Goal: Task Accomplishment & Management: Complete application form

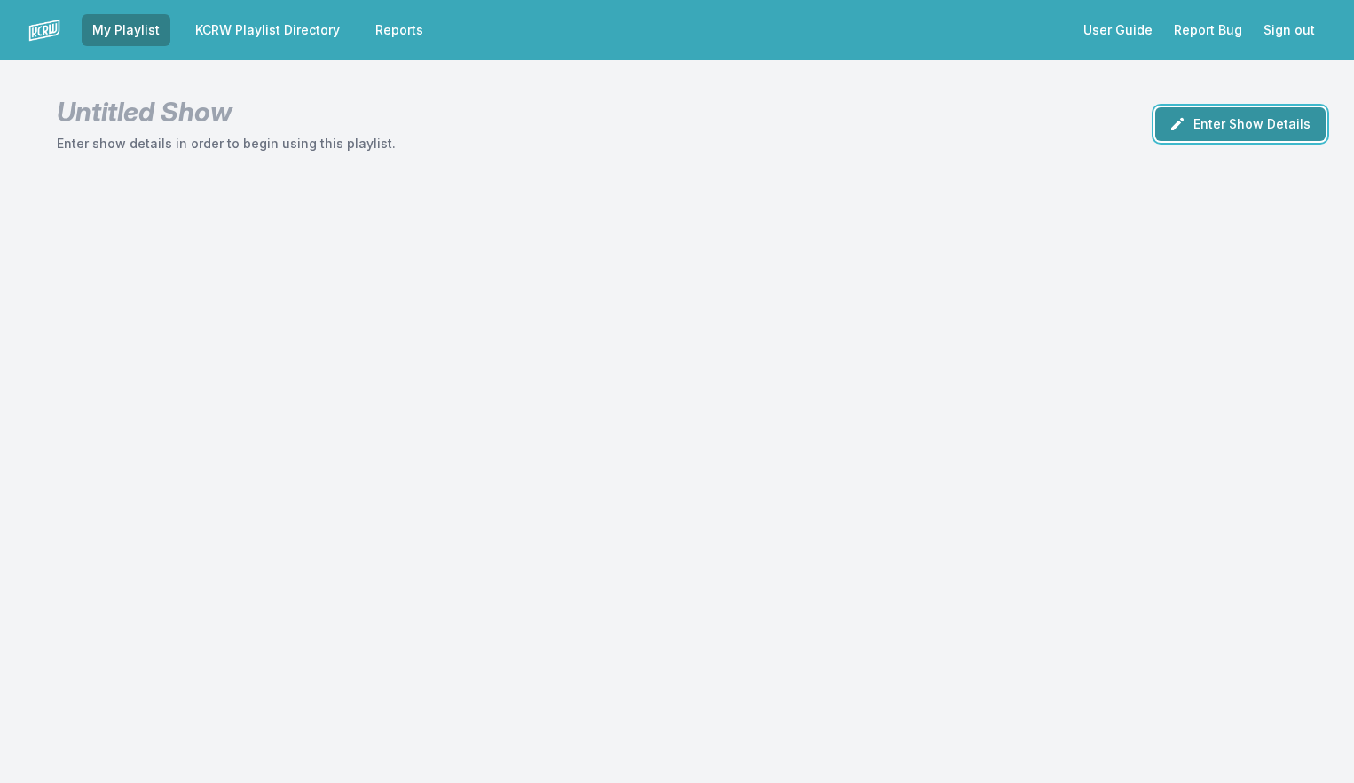
click at [1205, 117] on button "Enter Show Details" at bounding box center [1240, 124] width 170 height 34
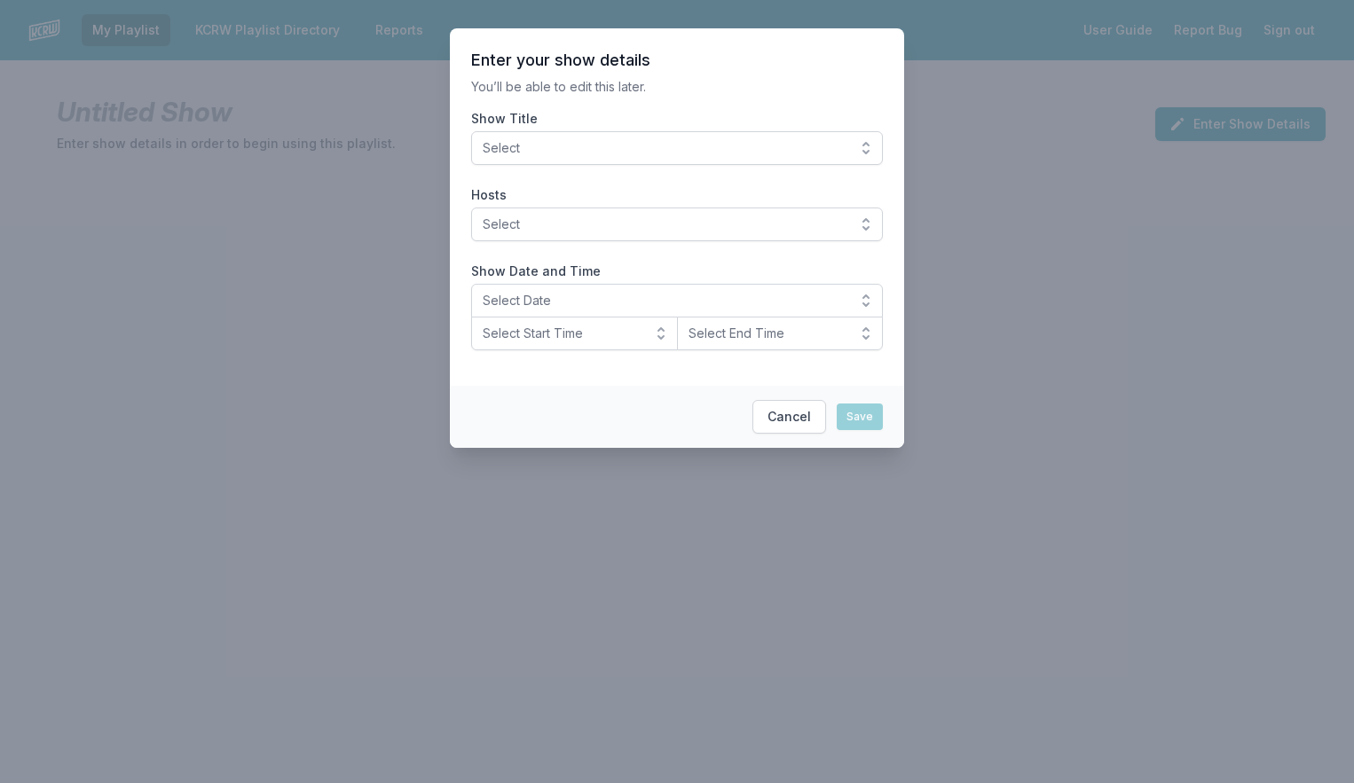
click at [648, 153] on span "Select" at bounding box center [665, 148] width 364 height 18
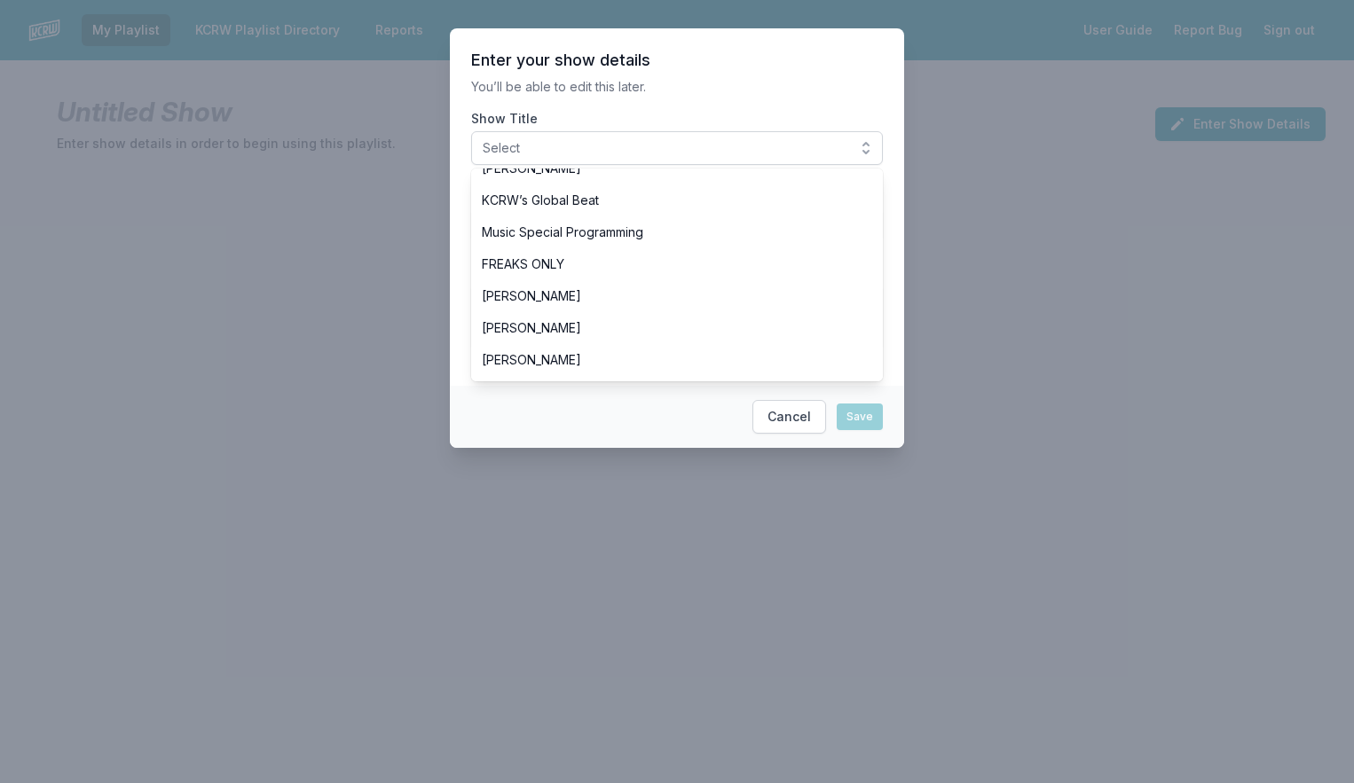
scroll to position [611, 0]
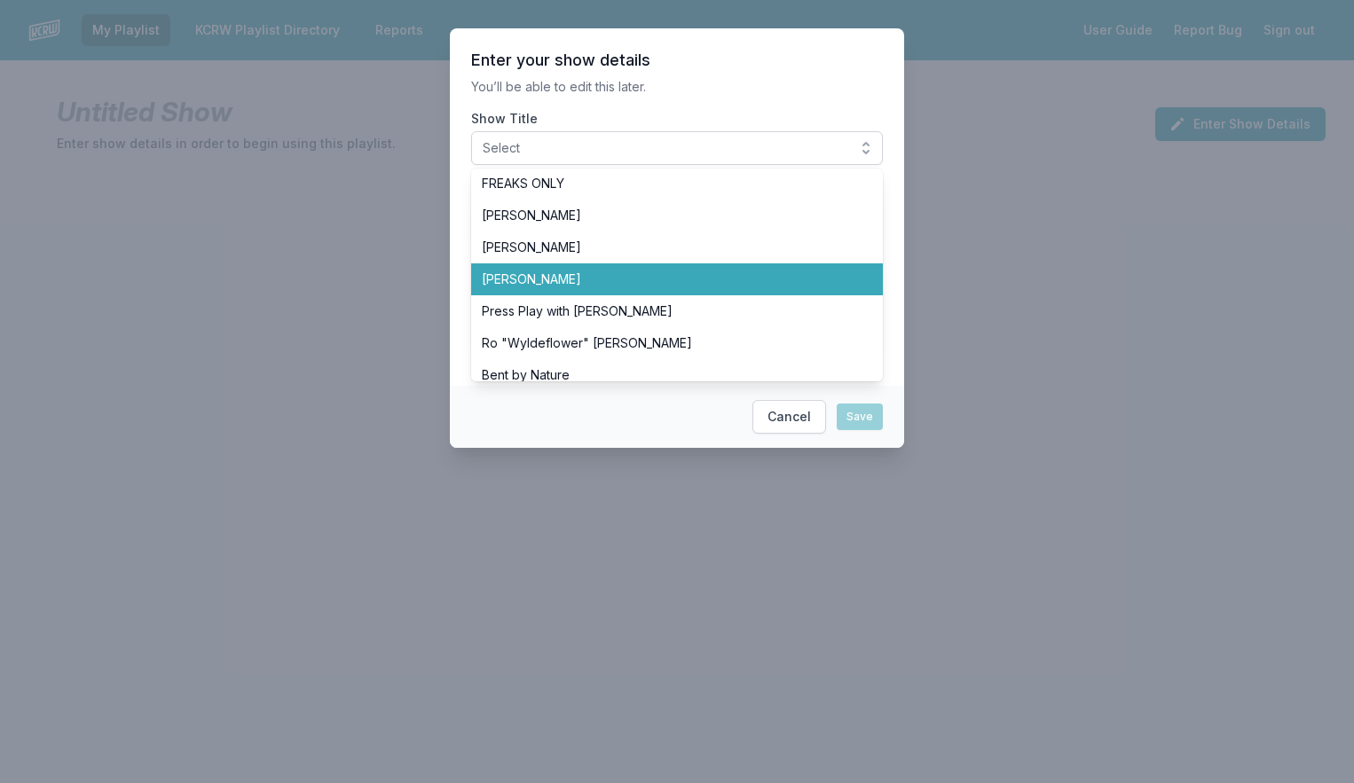
click at [596, 284] on span "[PERSON_NAME]" at bounding box center [666, 280] width 369 height 18
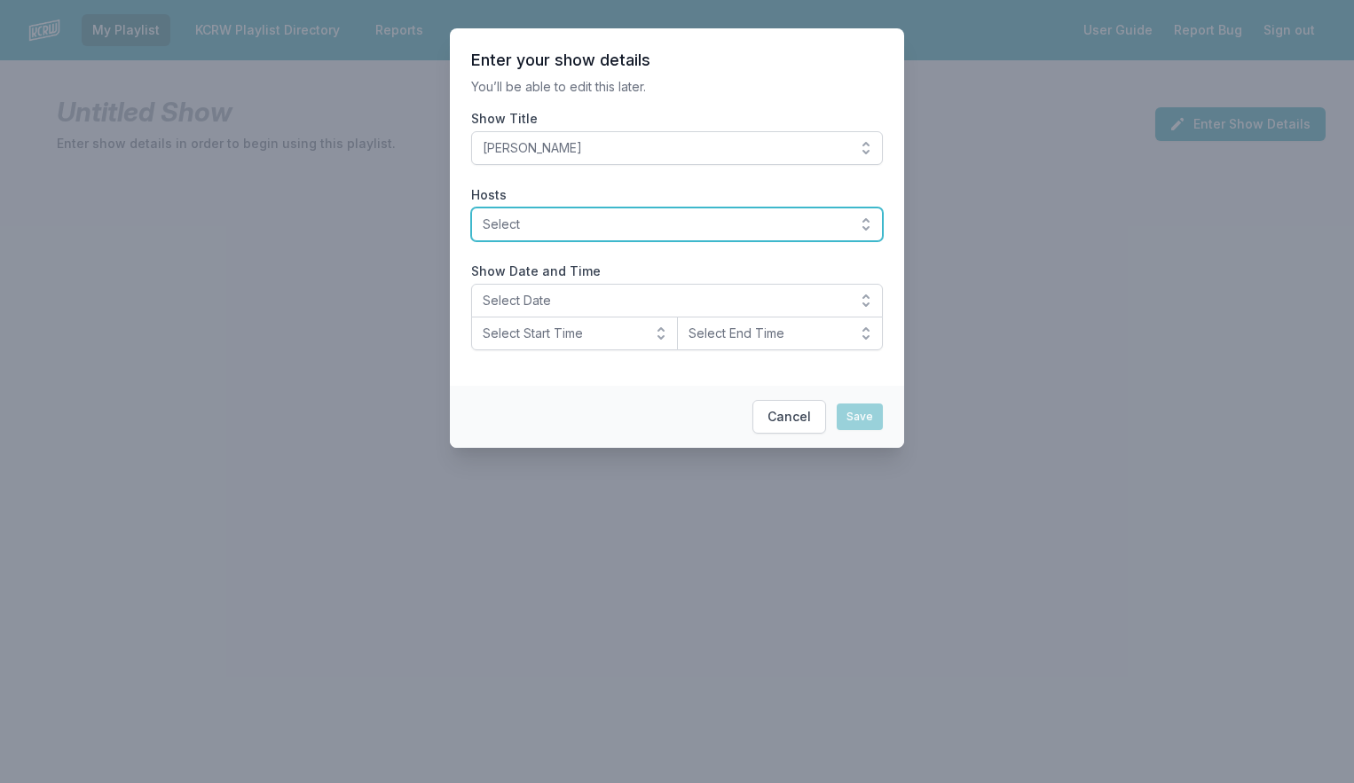
click at [612, 231] on span "Select" at bounding box center [665, 225] width 364 height 18
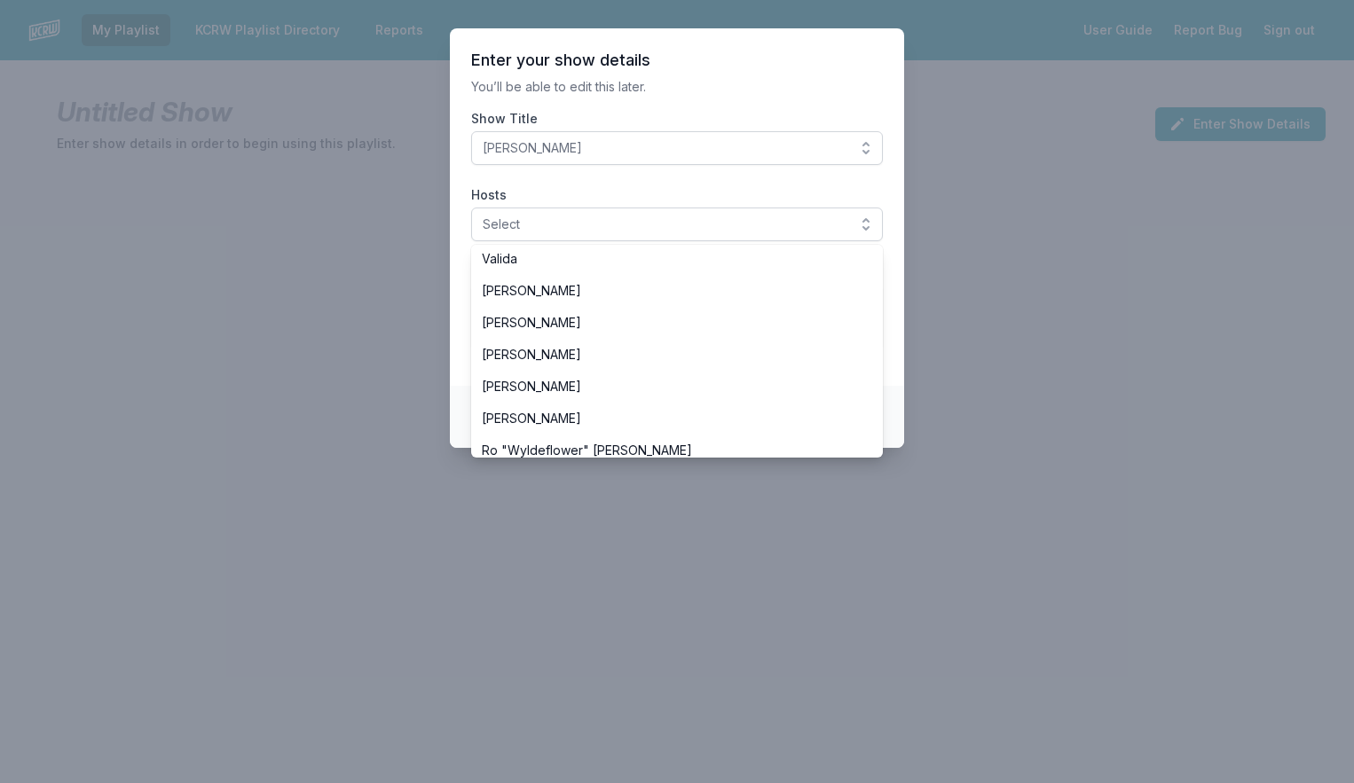
scroll to position [590, 0]
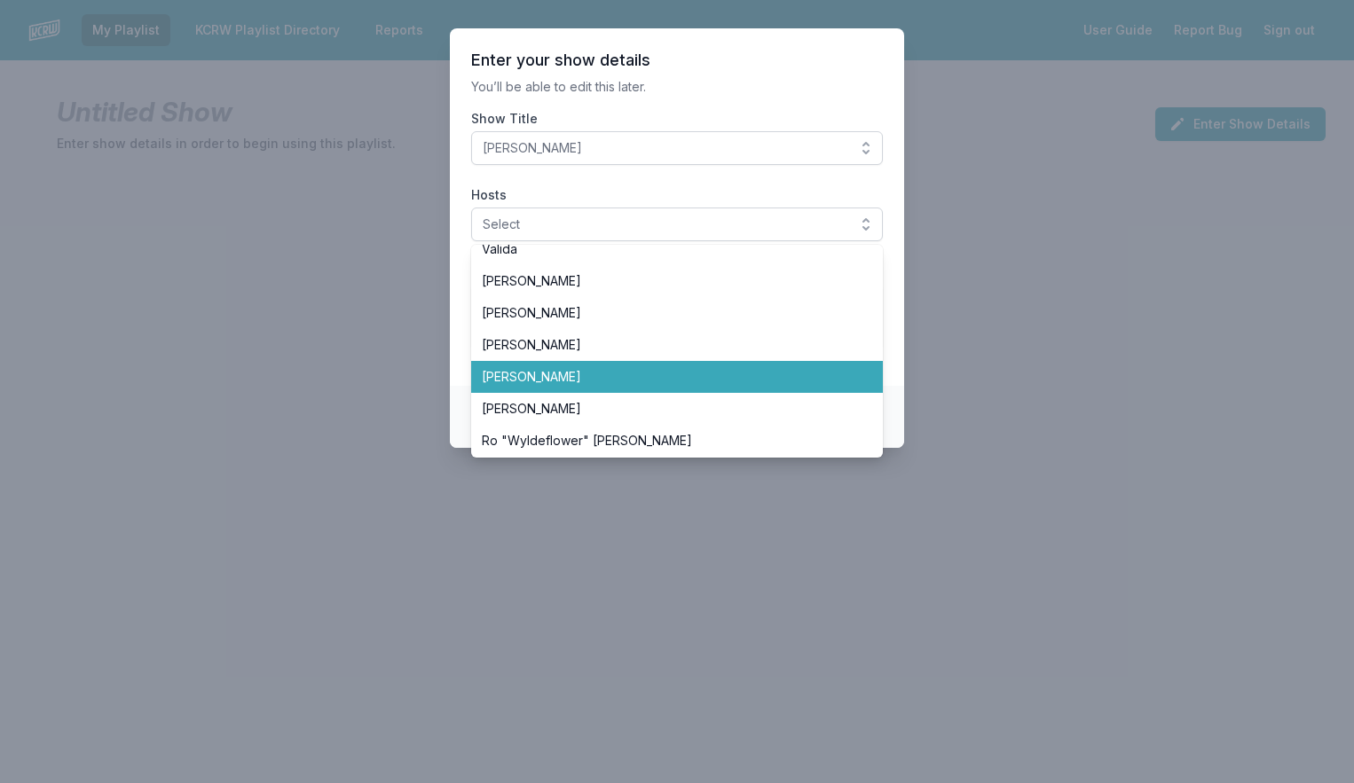
click at [620, 370] on span "[PERSON_NAME]" at bounding box center [666, 377] width 369 height 18
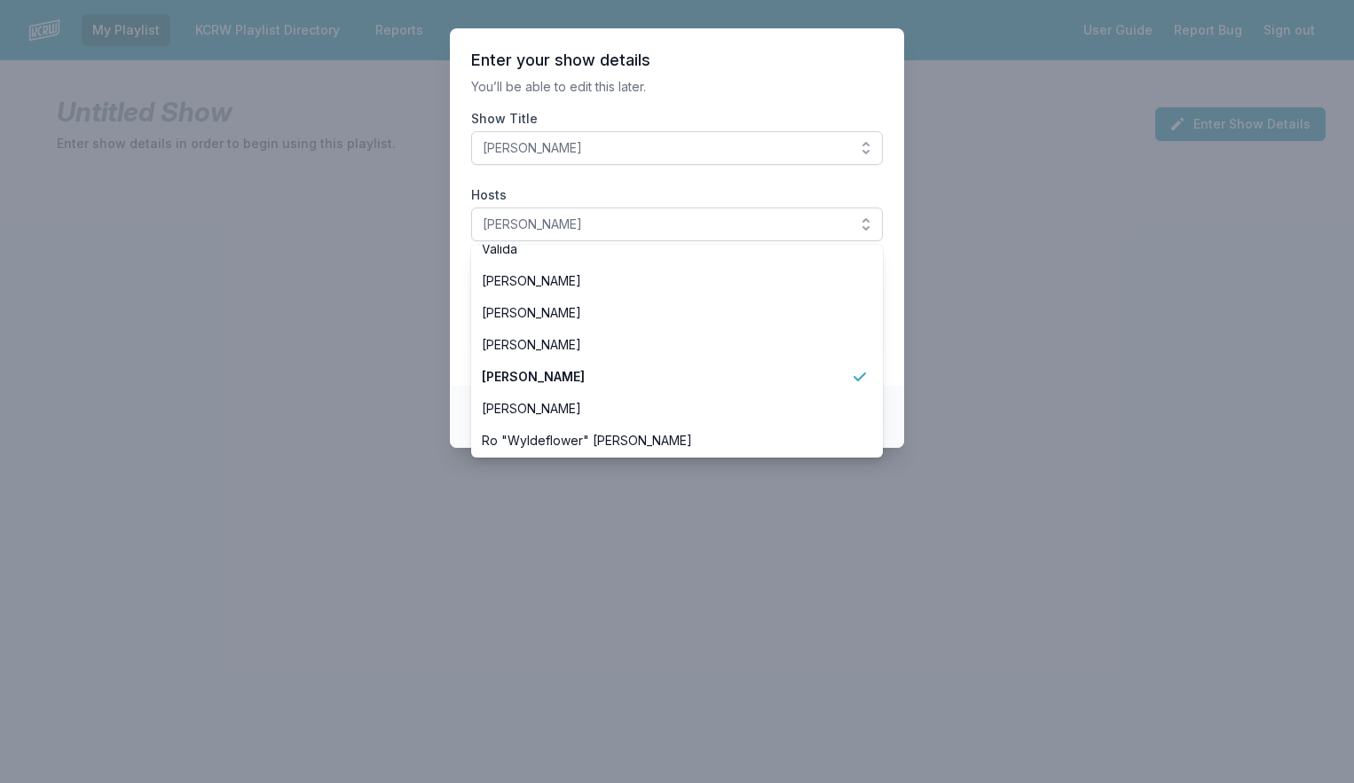
click at [741, 99] on section "Enter your show details You’ll be able to edit this later. Show Title [PERSON_N…" at bounding box center [677, 206] width 454 height 357
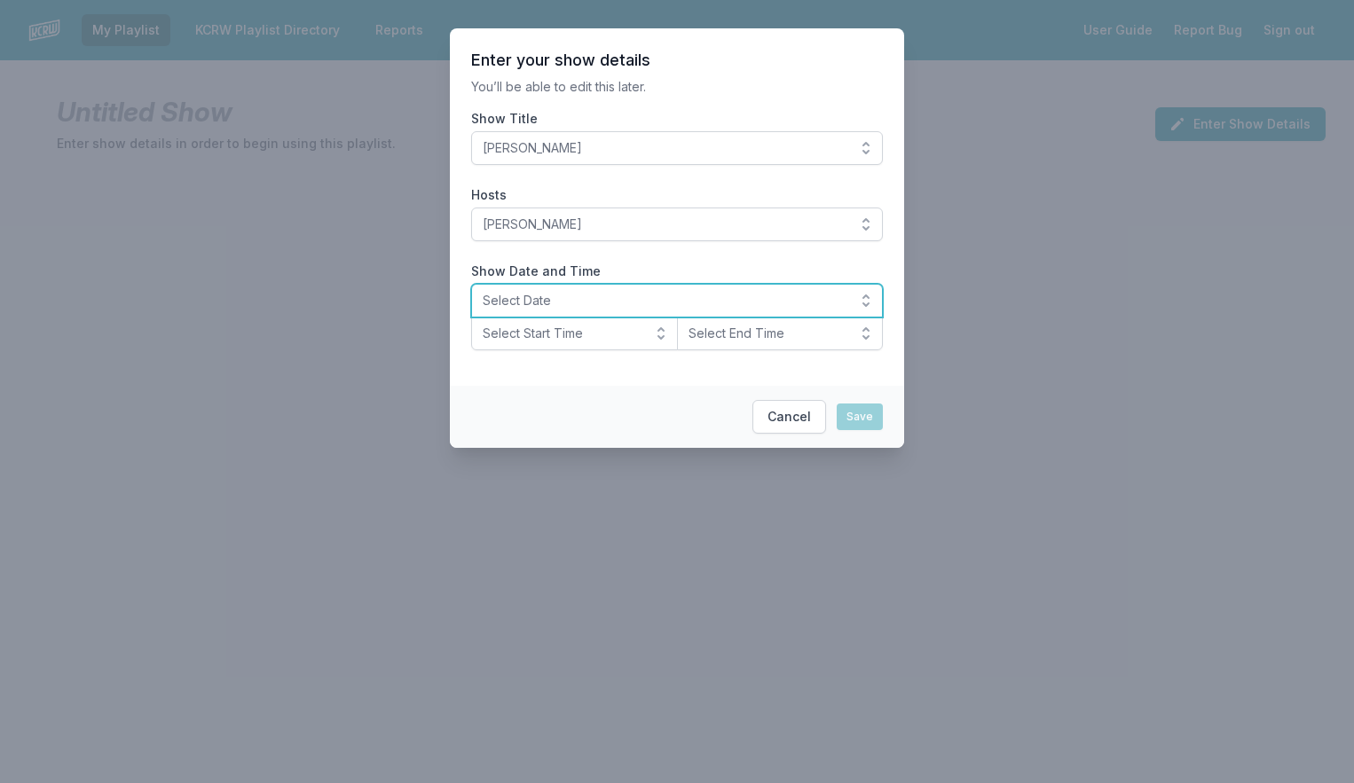
drag, startPoint x: 602, startPoint y: 300, endPoint x: 593, endPoint y: 298, distance: 9.9
click at [601, 301] on span "Select Date" at bounding box center [665, 301] width 364 height 18
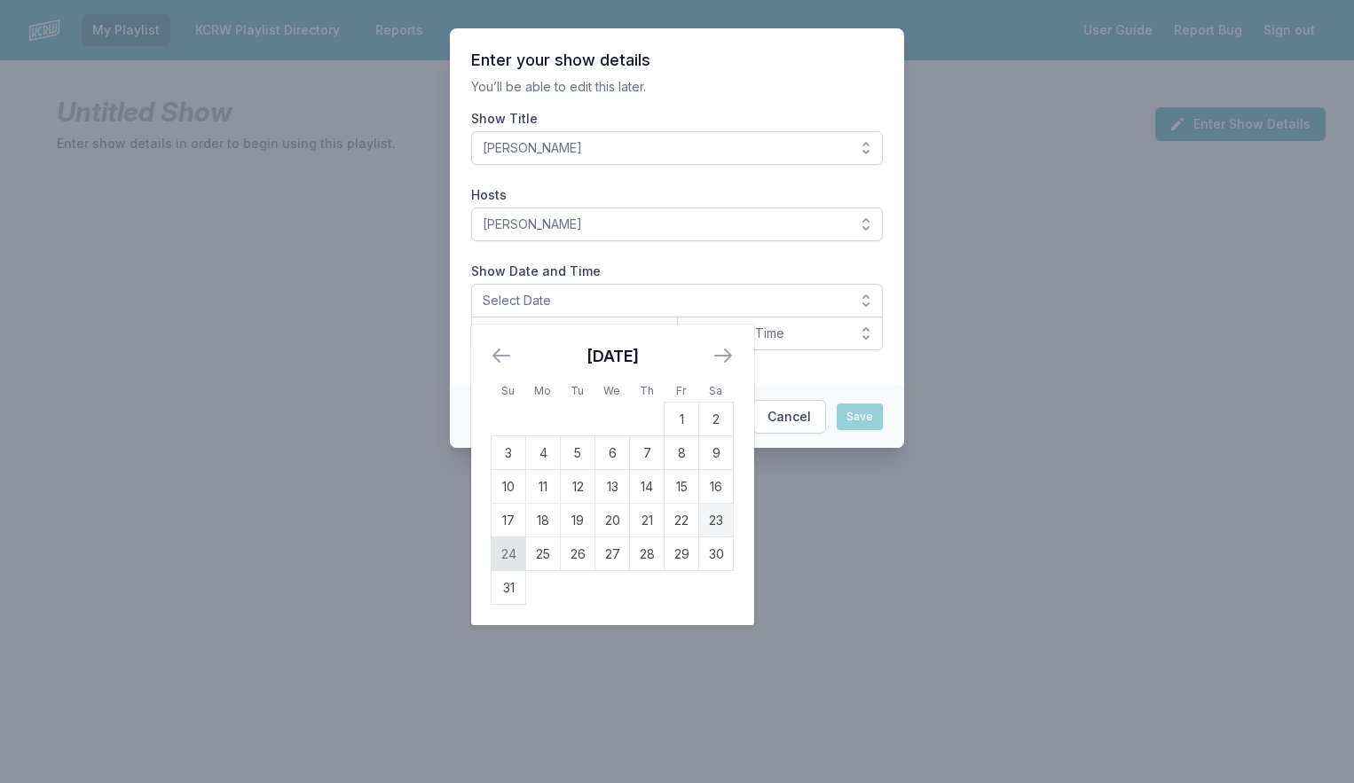
click at [505, 560] on td "24" at bounding box center [508, 555] width 35 height 34
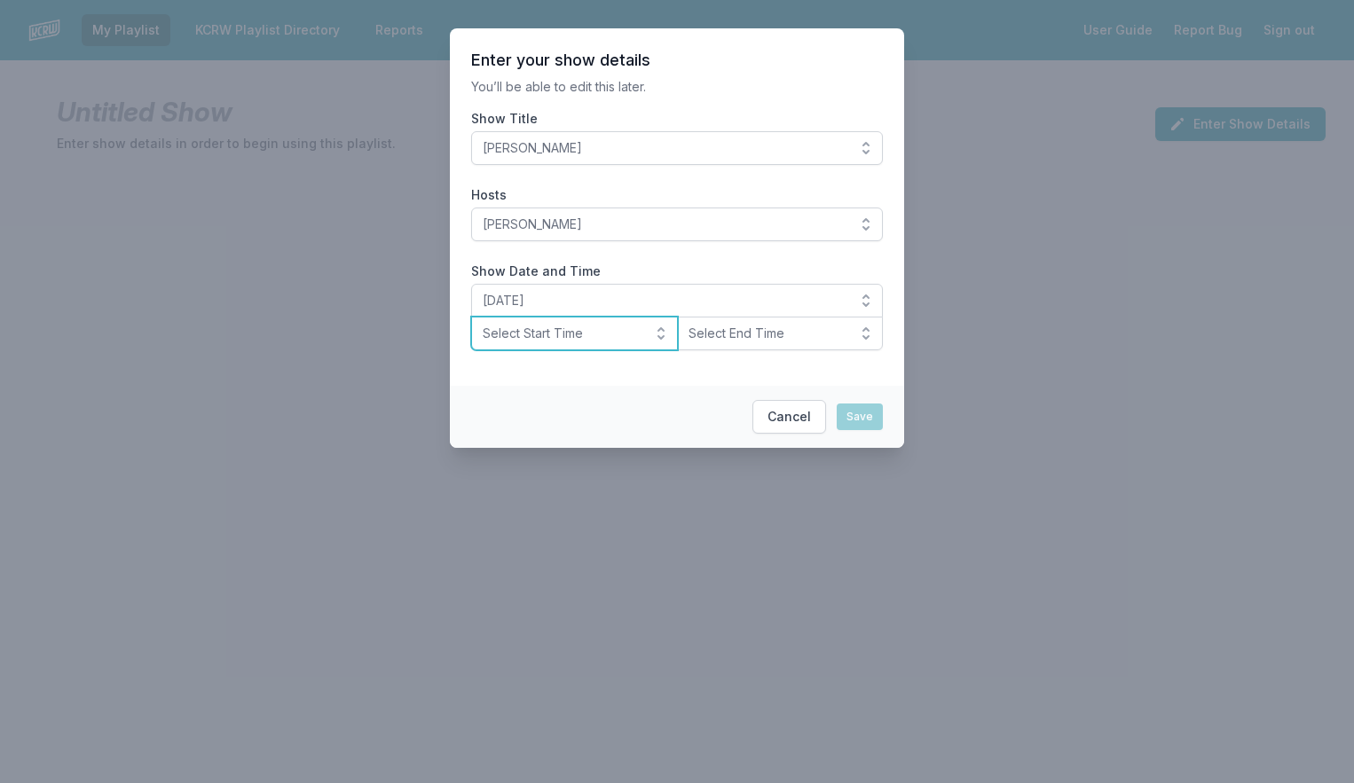
click at [583, 342] on button "Select Start Time" at bounding box center [574, 334] width 207 height 34
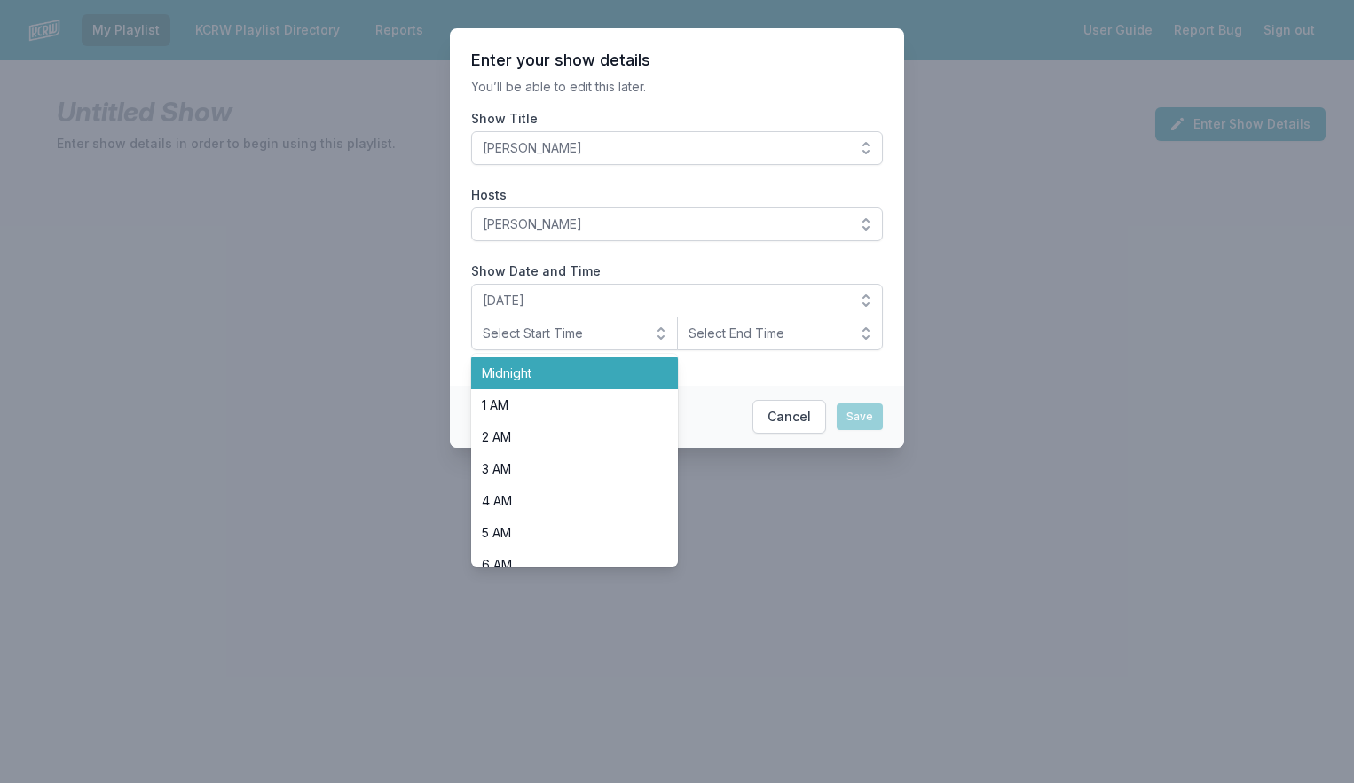
click at [581, 361] on li "Midnight" at bounding box center [574, 373] width 207 height 32
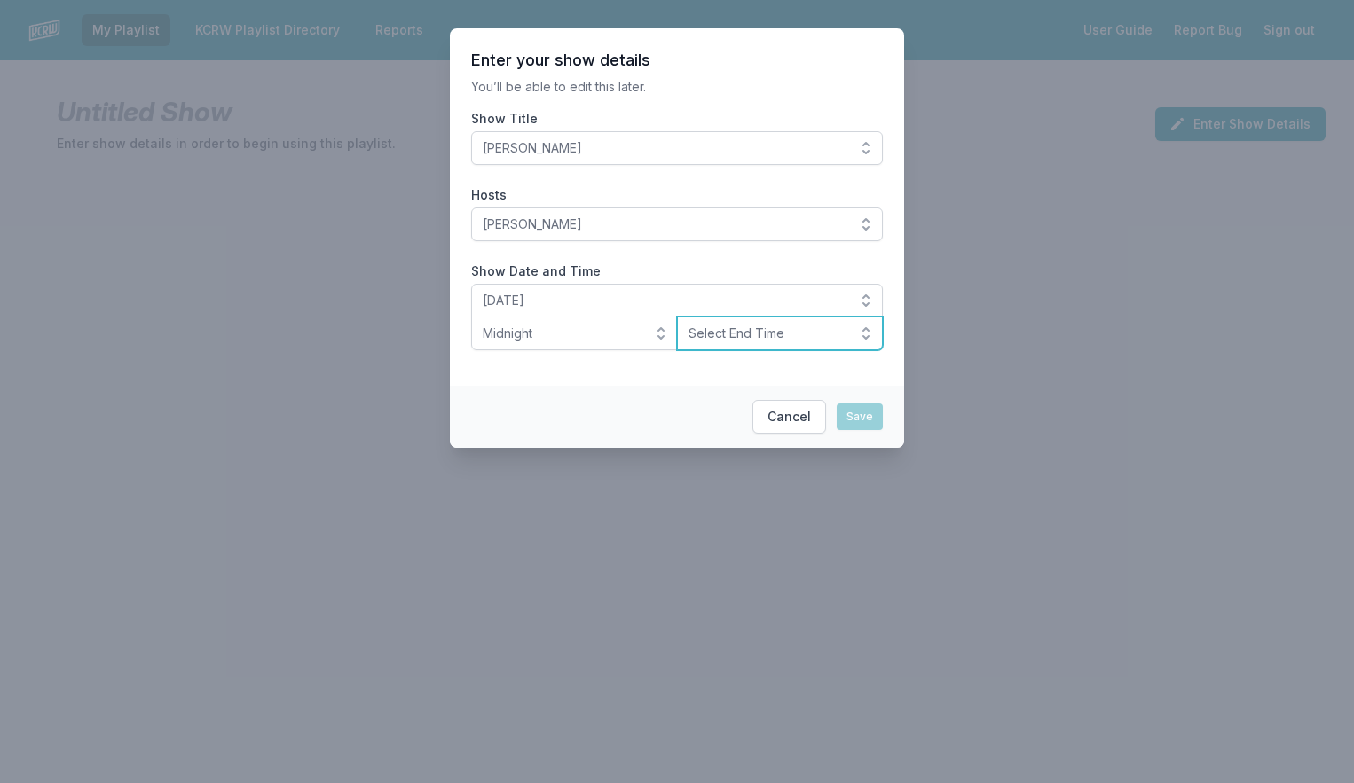
drag, startPoint x: 734, startPoint y: 341, endPoint x: 734, endPoint y: 352, distance: 11.5
click at [734, 342] on span "Select End Time" at bounding box center [767, 334] width 159 height 18
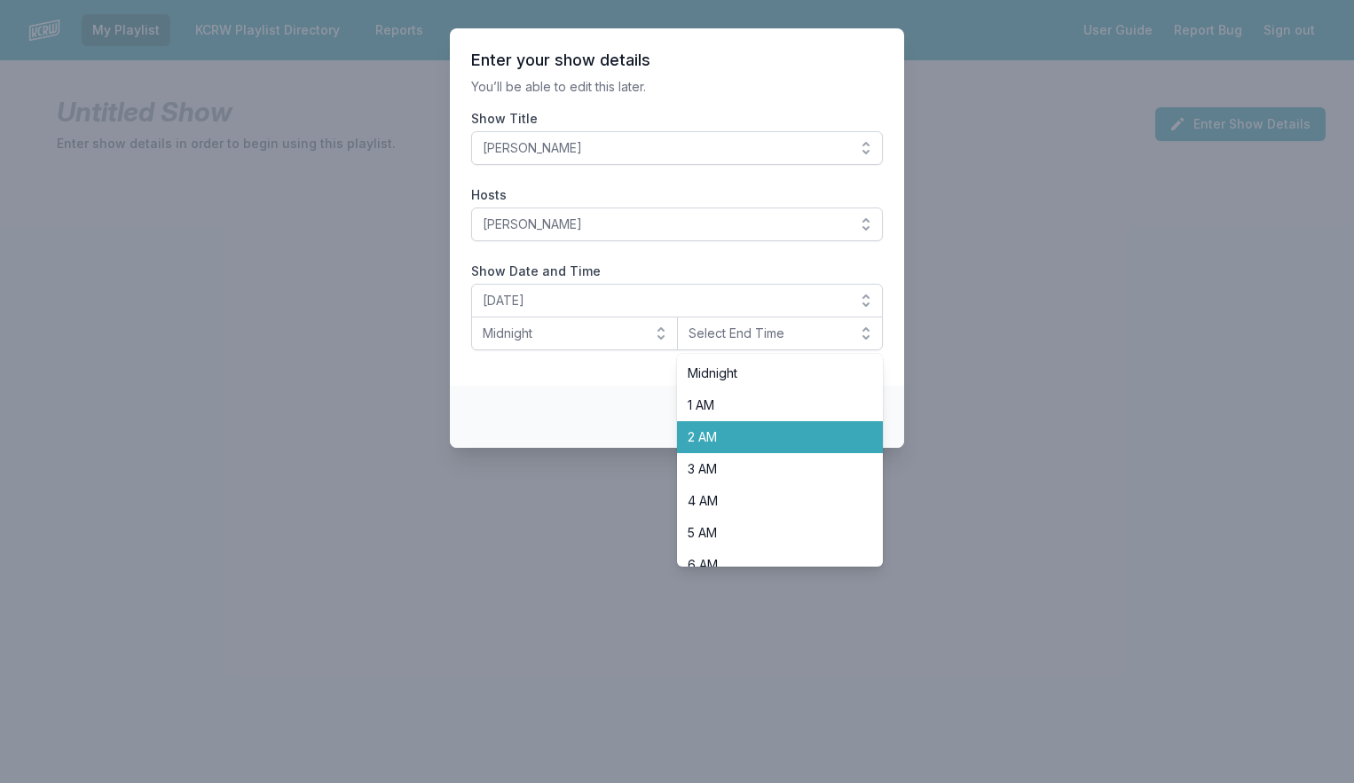
click at [731, 428] on span "2 AM" at bounding box center [769, 437] width 164 height 18
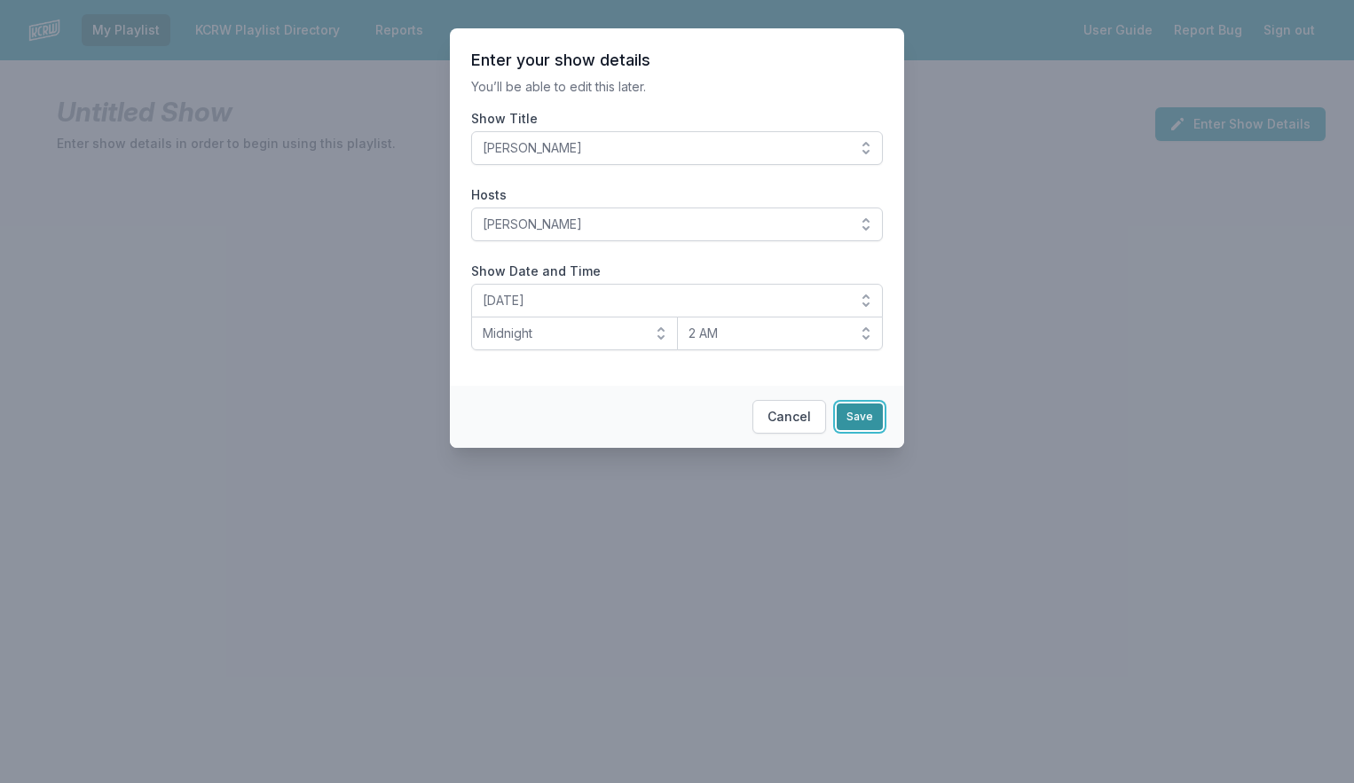
click at [869, 421] on button "Save" at bounding box center [859, 417] width 46 height 27
